Goal: Navigation & Orientation: Go to known website

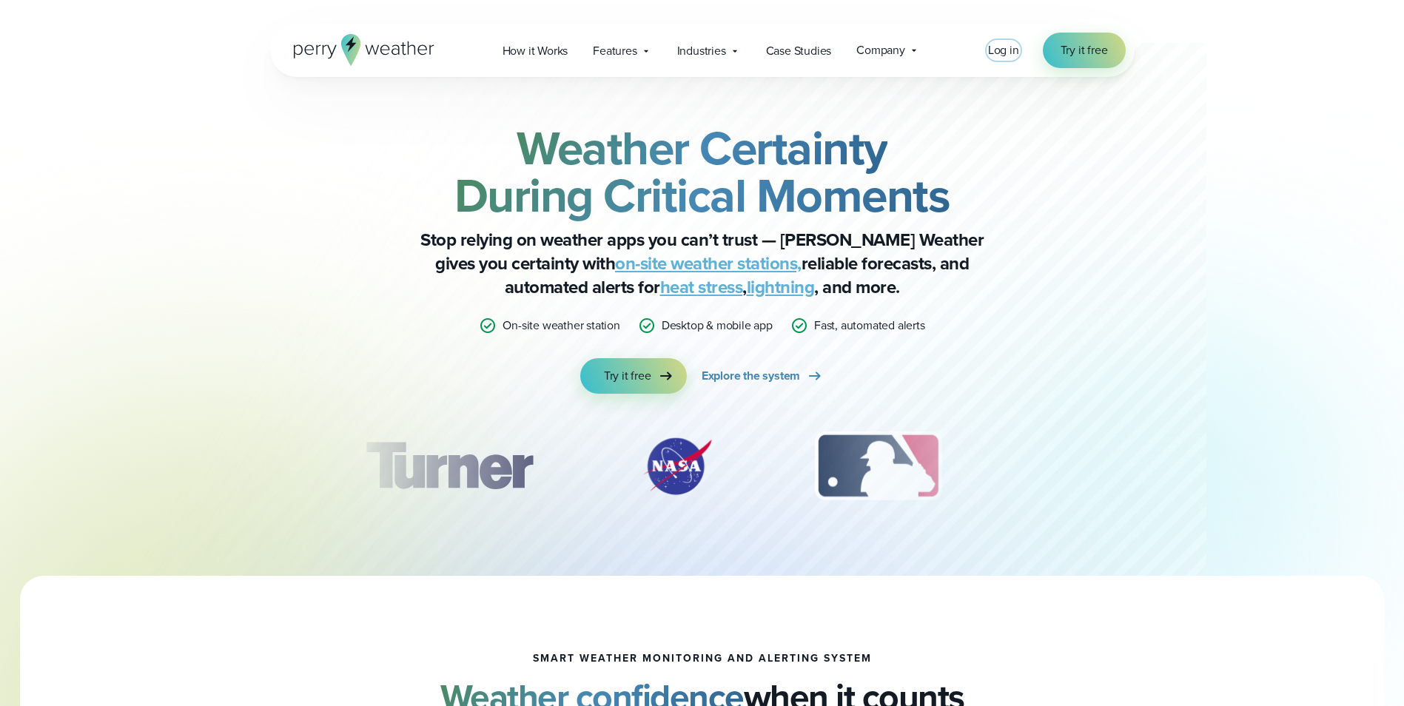
click at [993, 52] on span "Log in" at bounding box center [1003, 49] width 31 height 17
